Goal: Information Seeking & Learning: Learn about a topic

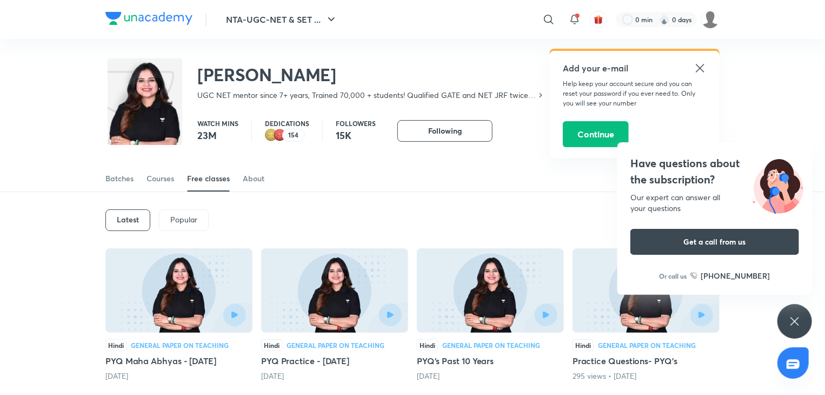
click at [801, 317] on icon at bounding box center [794, 321] width 13 height 13
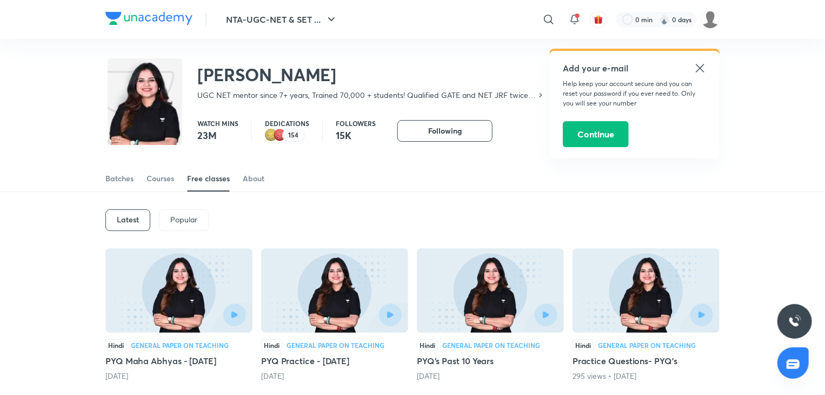
click at [699, 67] on icon at bounding box center [700, 68] width 8 height 8
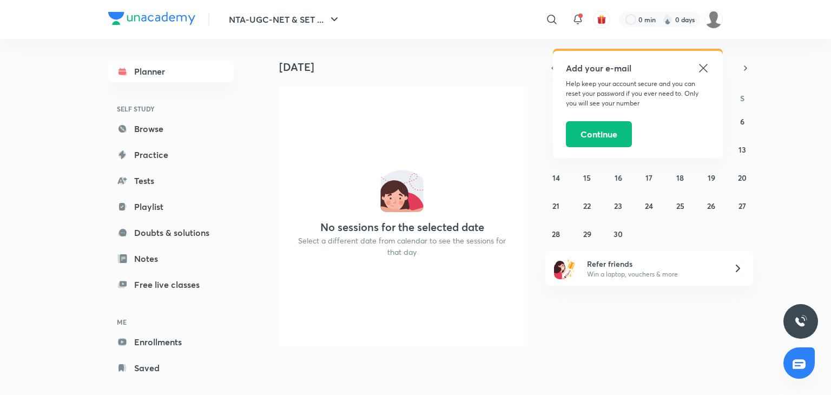
click at [701, 70] on icon at bounding box center [703, 68] width 8 height 8
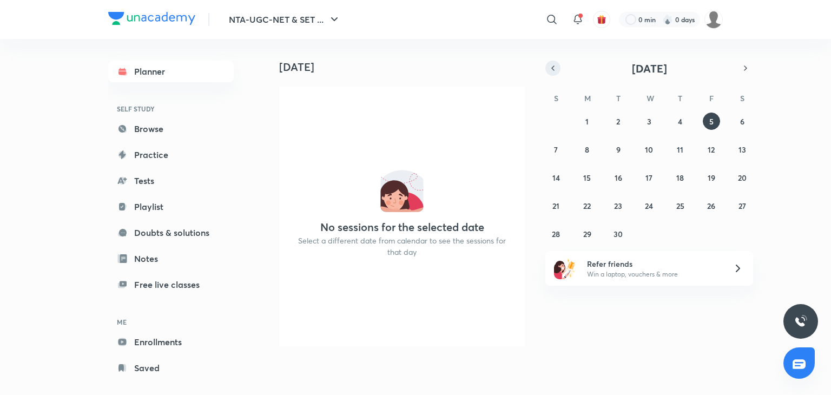
click at [552, 63] on icon "button" at bounding box center [552, 68] width 9 height 10
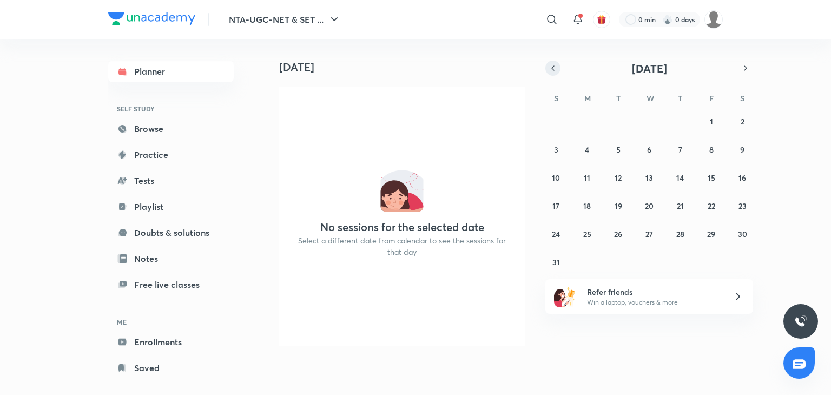
click at [552, 63] on icon "button" at bounding box center [552, 68] width 9 height 10
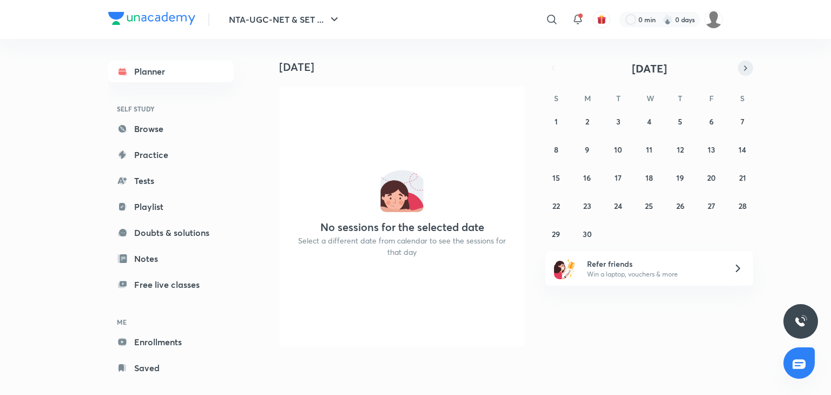
click at [744, 63] on icon "button" at bounding box center [745, 68] width 9 height 10
click at [678, 179] on abbr "17" at bounding box center [679, 178] width 7 height 10
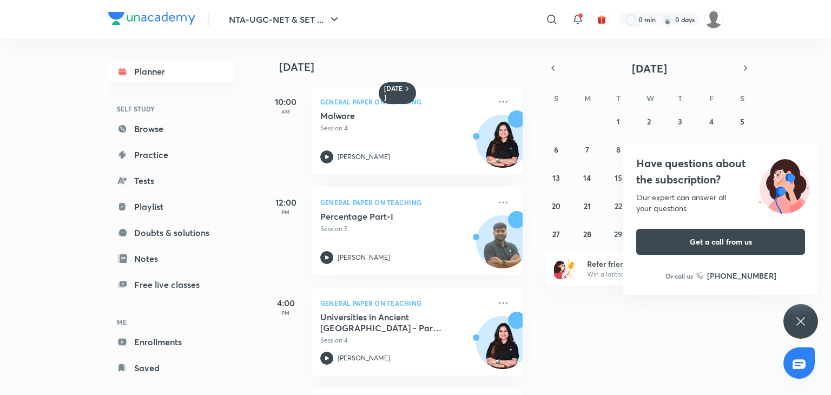
click at [806, 322] on icon at bounding box center [800, 321] width 13 height 13
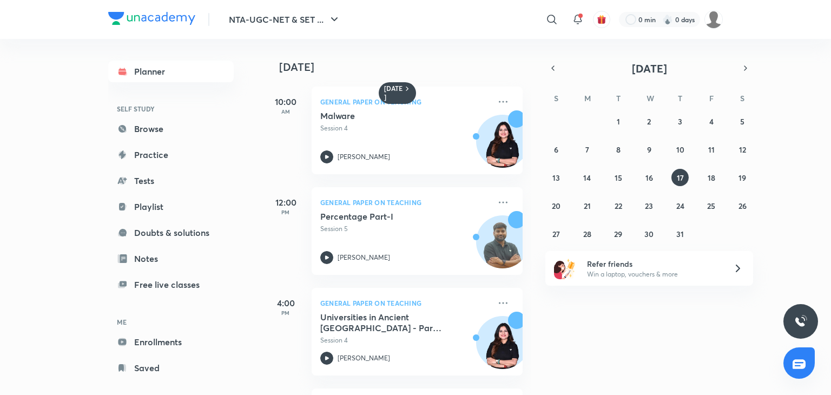
click at [780, 151] on div "[DATE] 10:00 AM General Paper on Teaching Malware Session 4 Toshiba Shukla 12:0…" at bounding box center [546, 217] width 565 height 356
click at [714, 175] on abbr "18" at bounding box center [711, 178] width 8 height 10
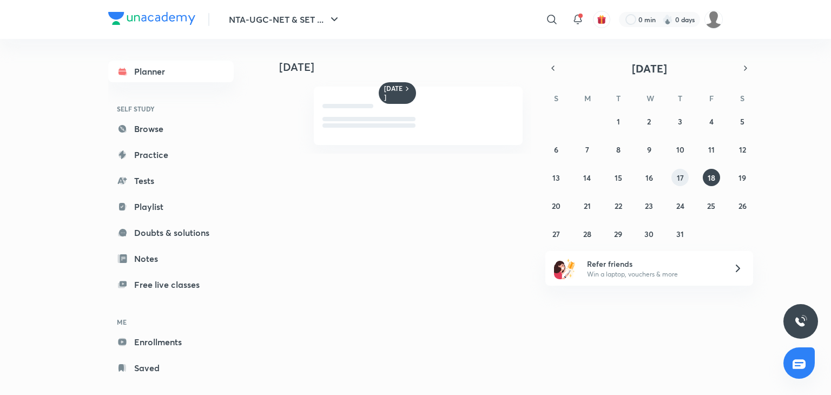
click at [680, 173] on abbr "17" at bounding box center [679, 178] width 7 height 10
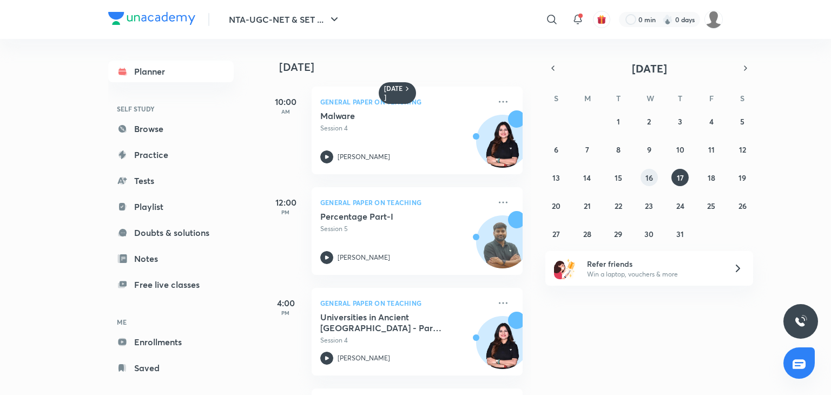
click at [648, 180] on abbr "16" at bounding box center [649, 178] width 8 height 10
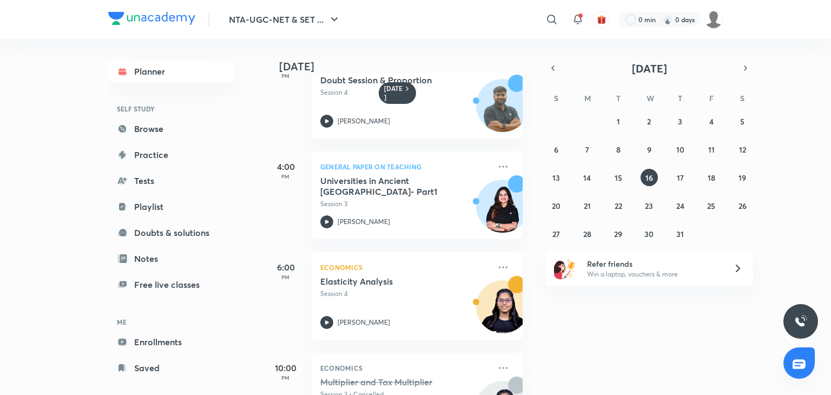
click at [764, 107] on div "[DATE] 10:00 AM General Paper on Teaching Terminologies in ICT Session 3 Toshib…" at bounding box center [546, 217] width 565 height 356
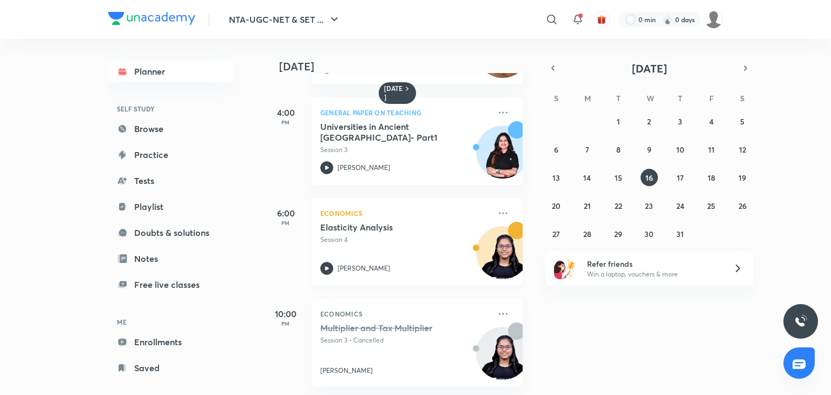
scroll to position [198, 0]
